Goal: Download file/media

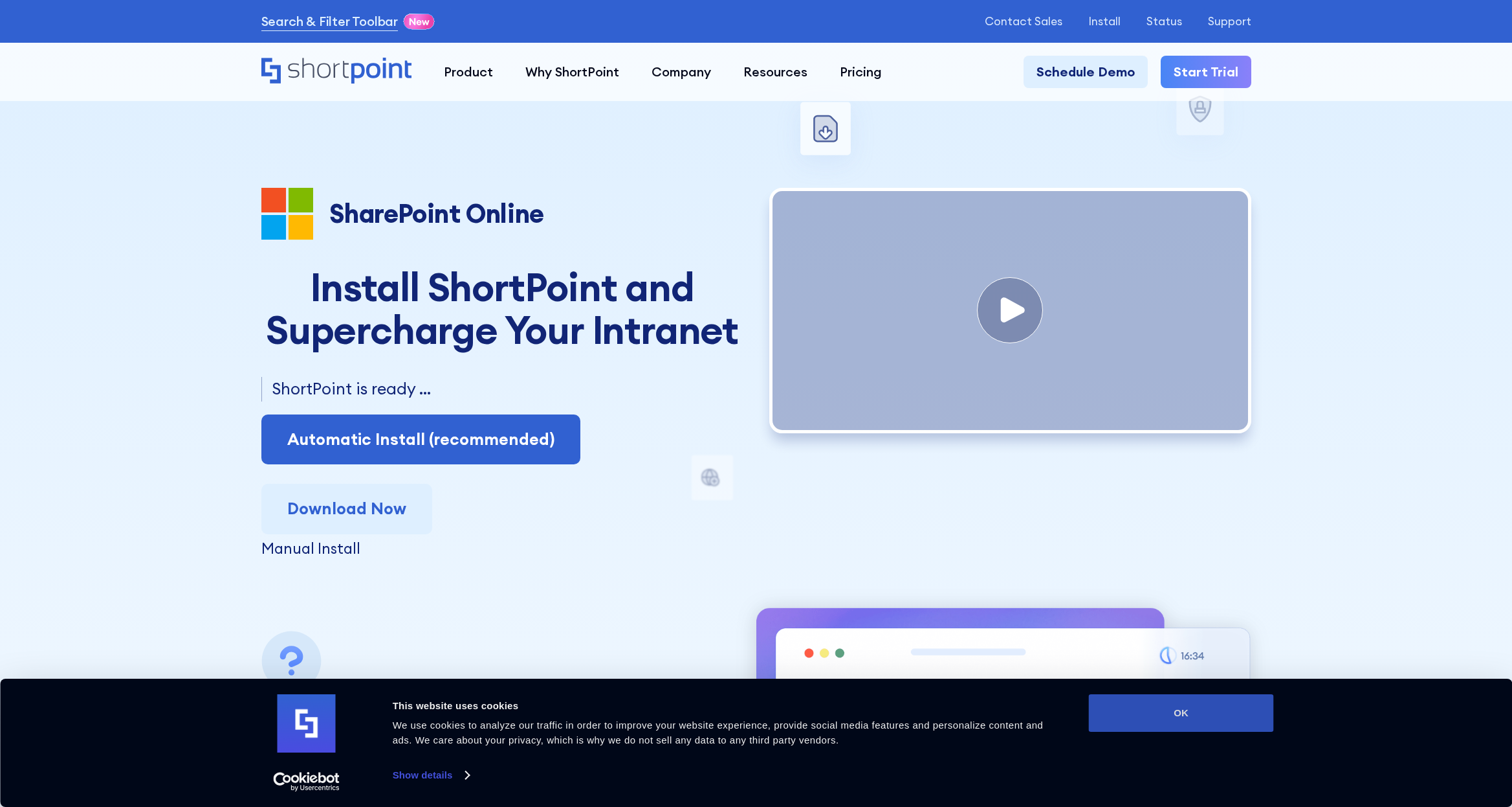
click at [1186, 725] on button "OK" at bounding box center [1181, 712] width 185 height 37
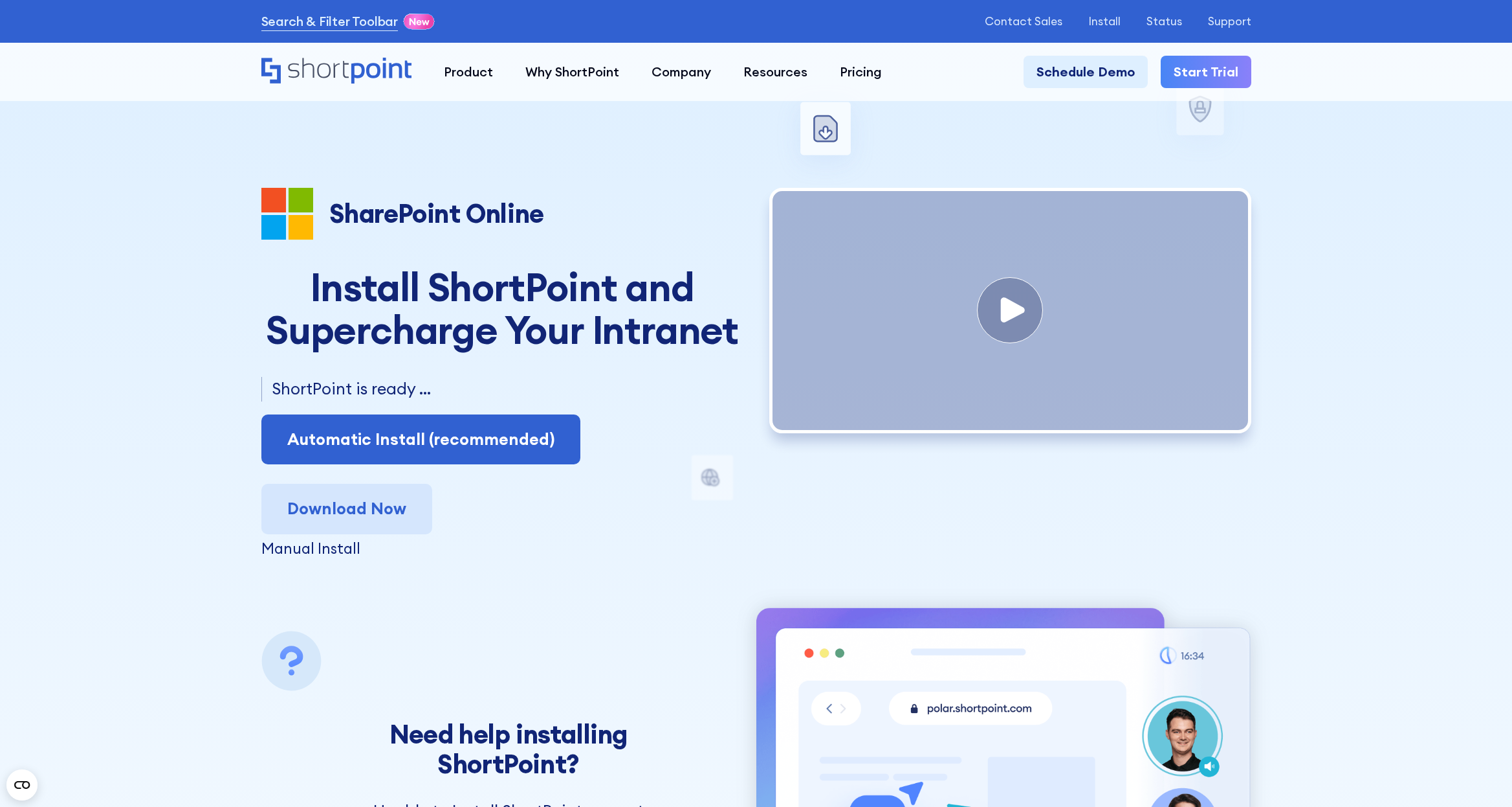
click at [325, 508] on link "Download Now" at bounding box center [347, 509] width 171 height 51
